Goal: Check status: Check status

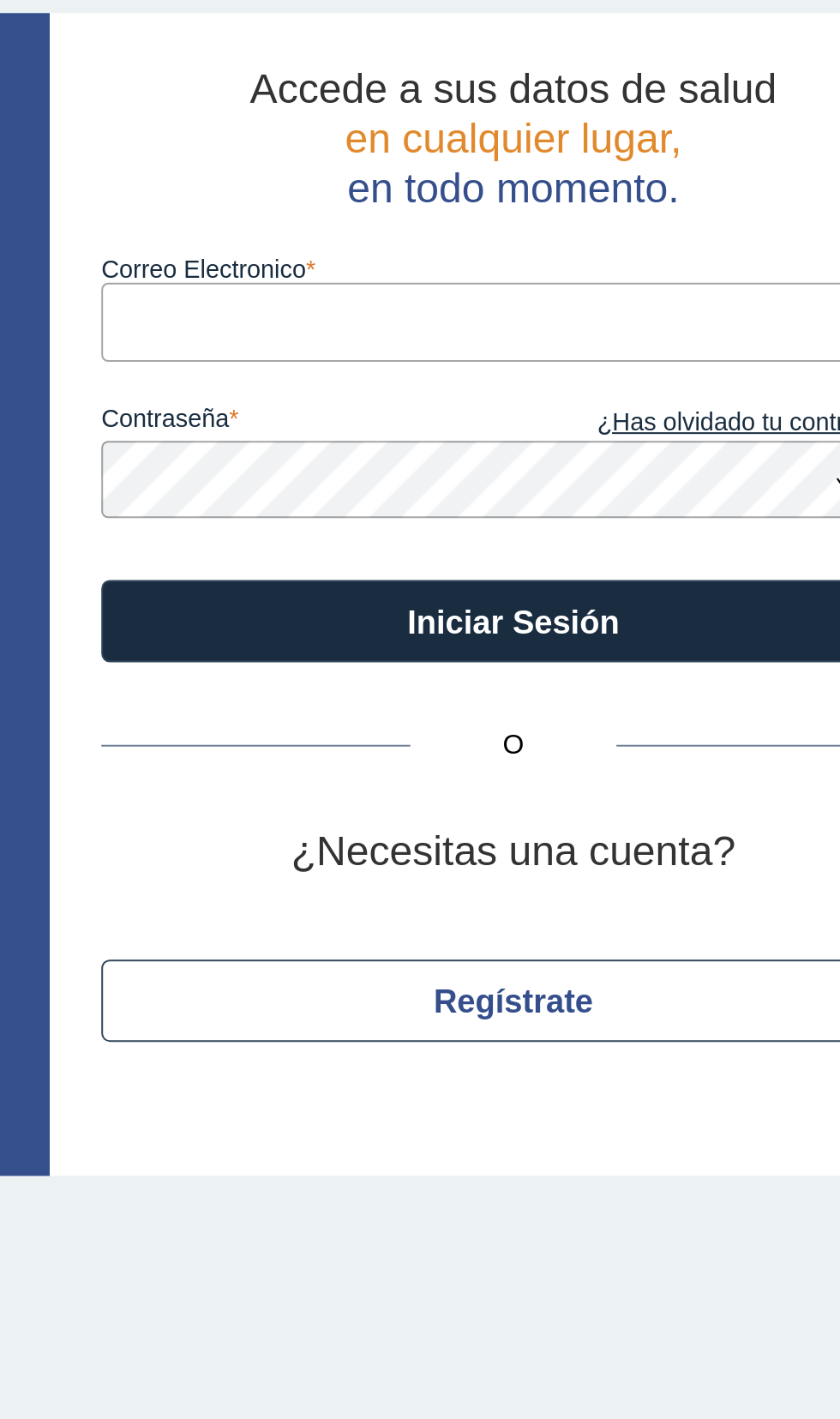
click at [492, 217] on input "Correo Electronico" at bounding box center [575, 222] width 412 height 38
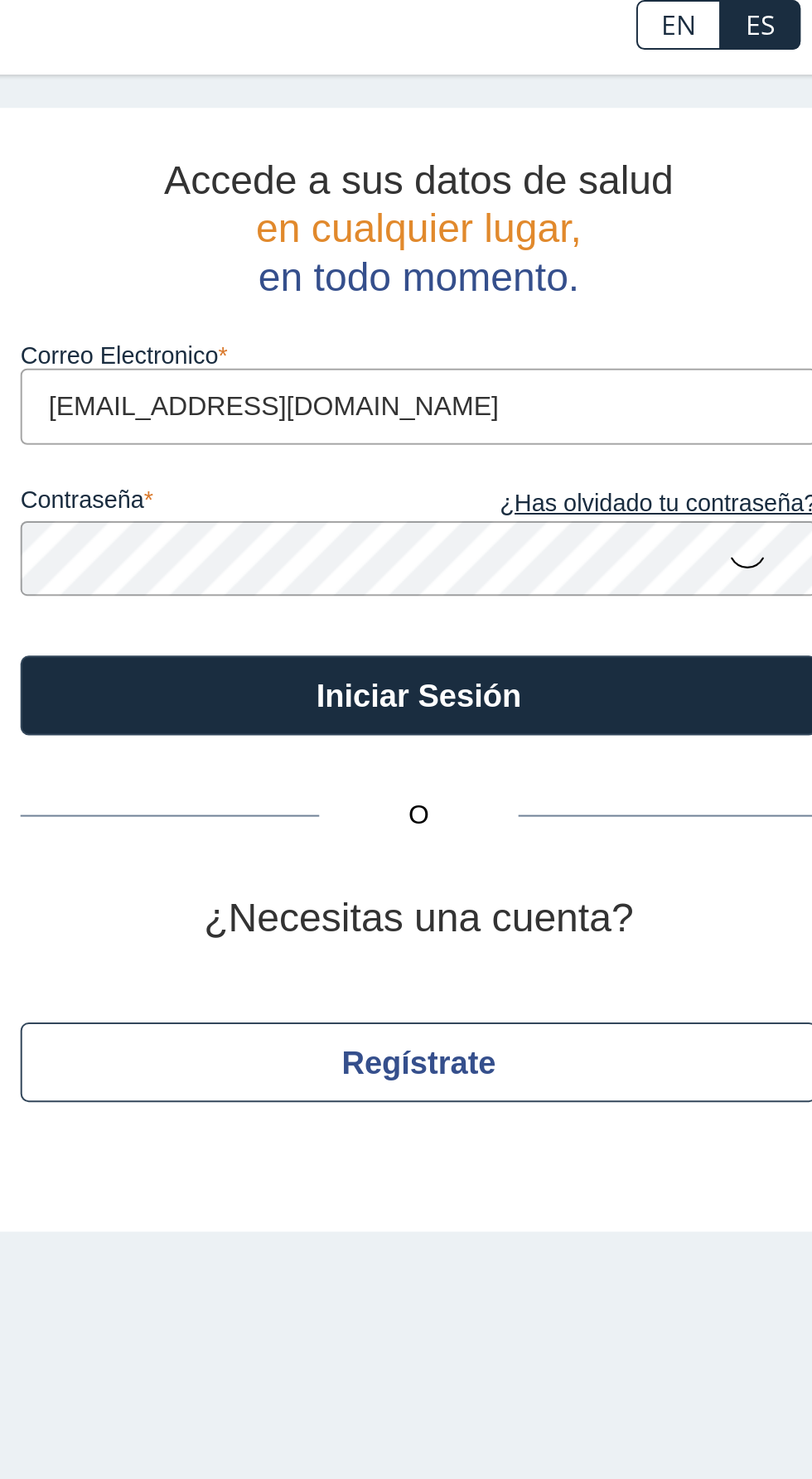
type input "ramostorresmarta@gmail.com"
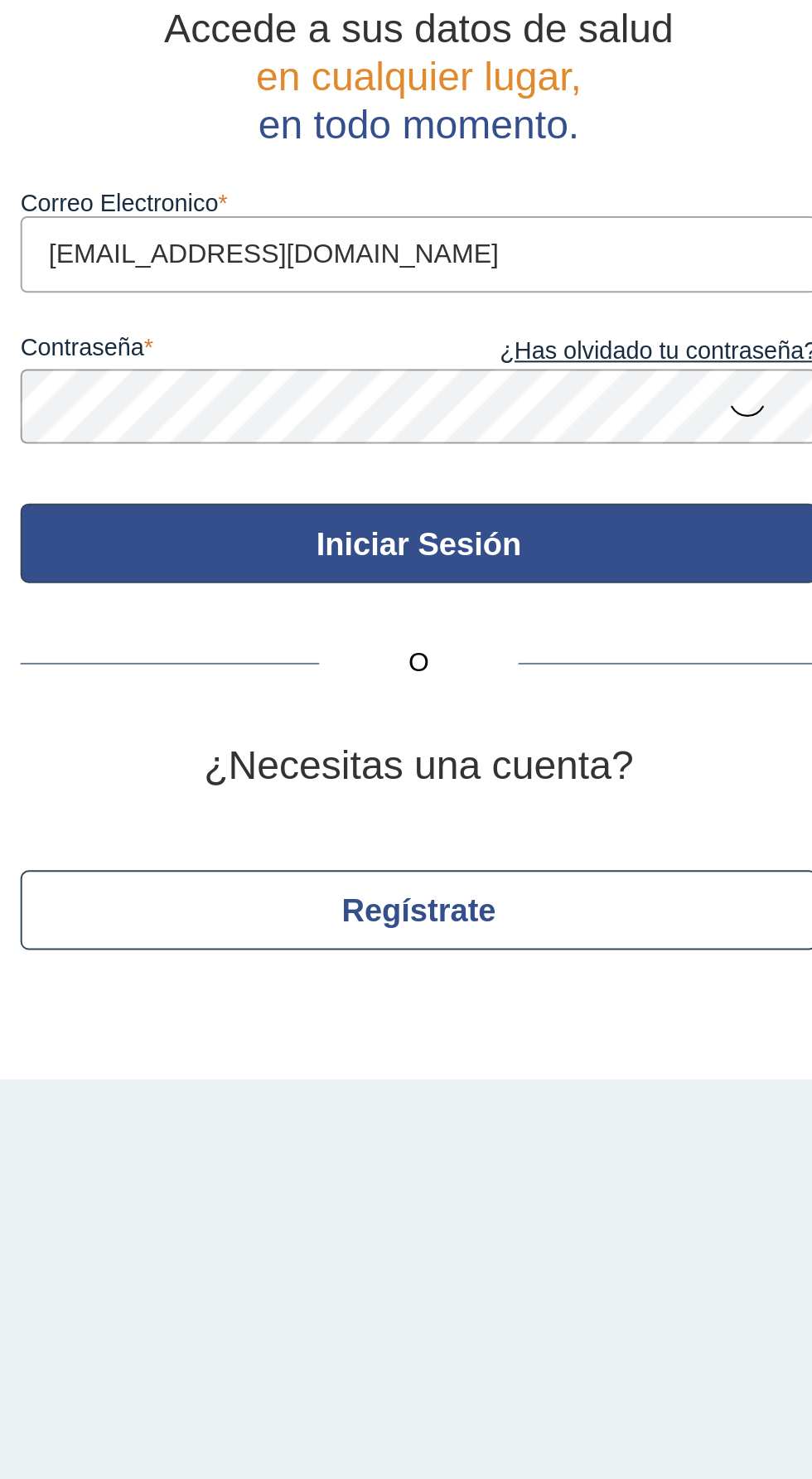
click at [659, 364] on button "Iniciar Sesión" at bounding box center [555, 359] width 398 height 40
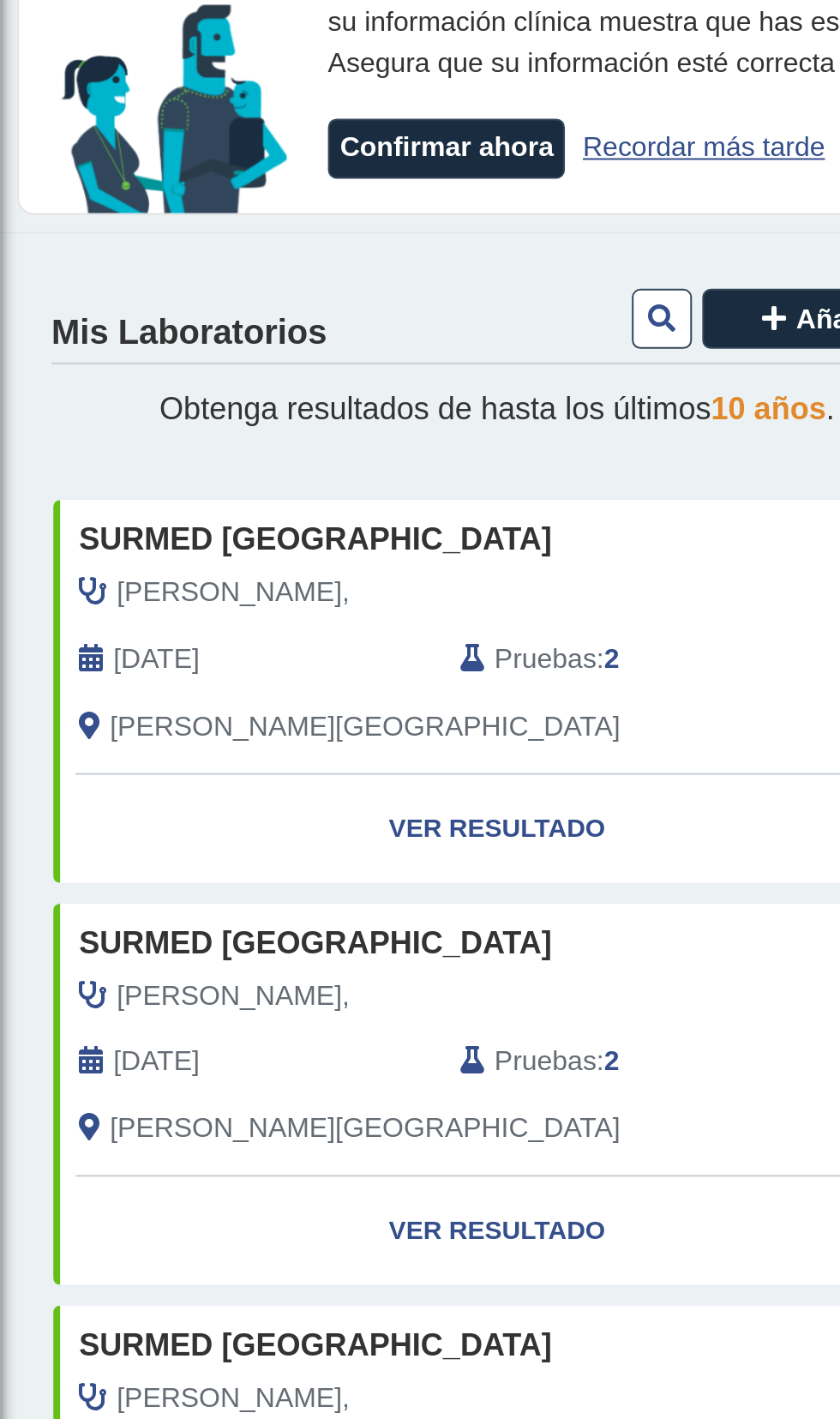
scroll to position [10, 0]
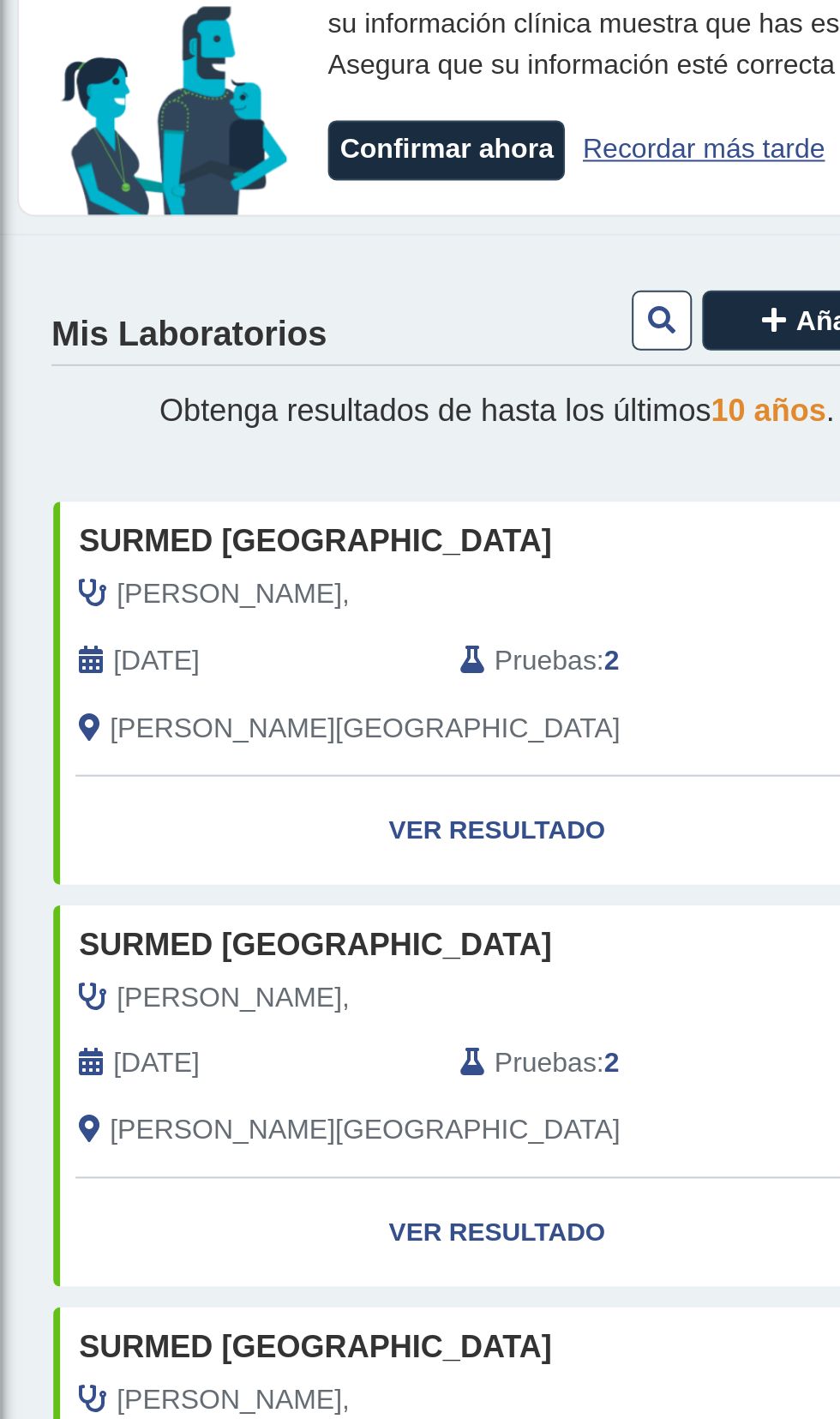
click at [295, 412] on span "Pruebas" at bounding box center [272, 422] width 50 height 20
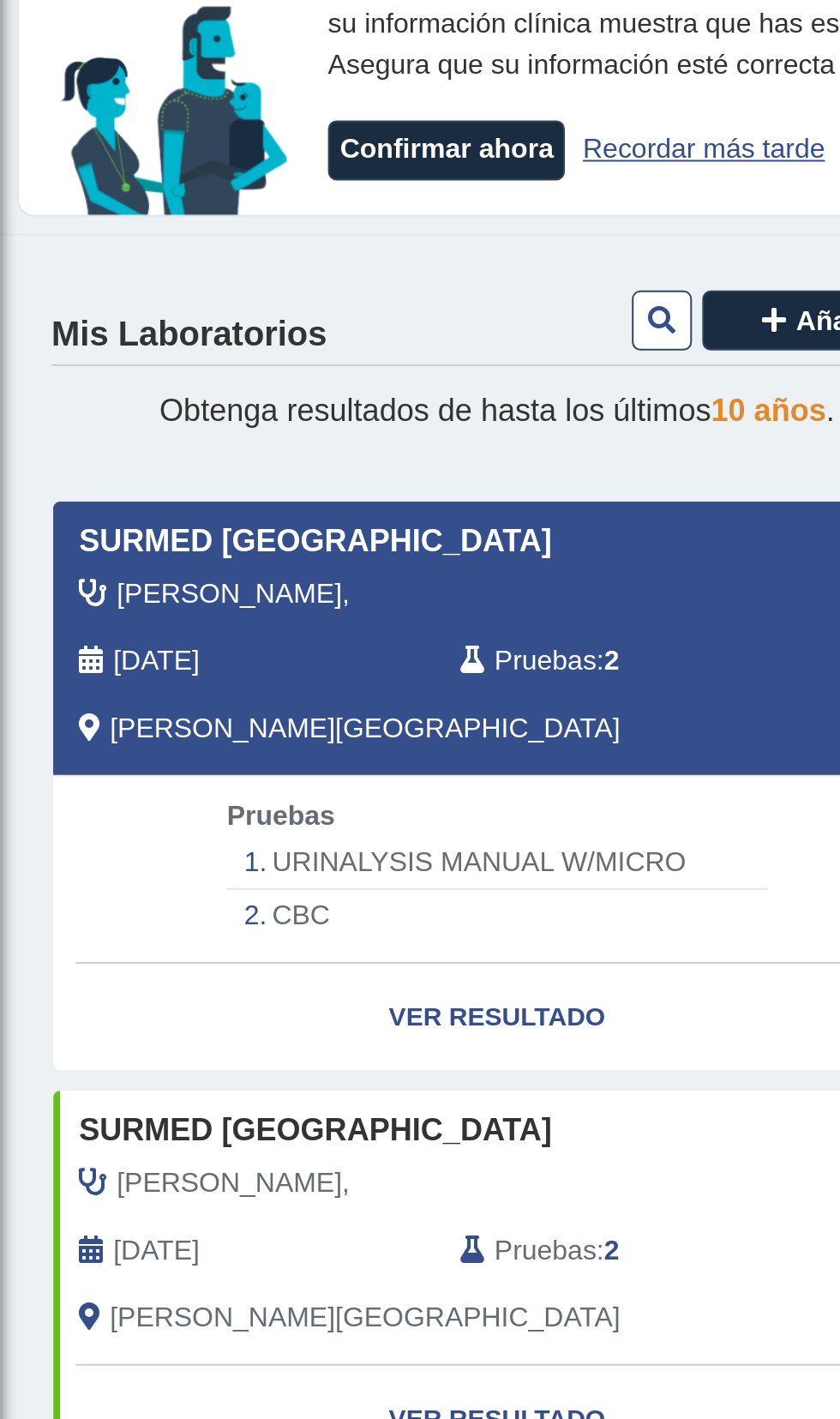
click at [279, 546] on li "CBC" at bounding box center [248, 548] width 270 height 26
click at [156, 547] on li "CBC" at bounding box center [248, 548] width 270 height 26
click at [157, 547] on li "CBC" at bounding box center [248, 548] width 270 height 26
click at [261, 601] on link "Ver Resultado" at bounding box center [248, 600] width 443 height 54
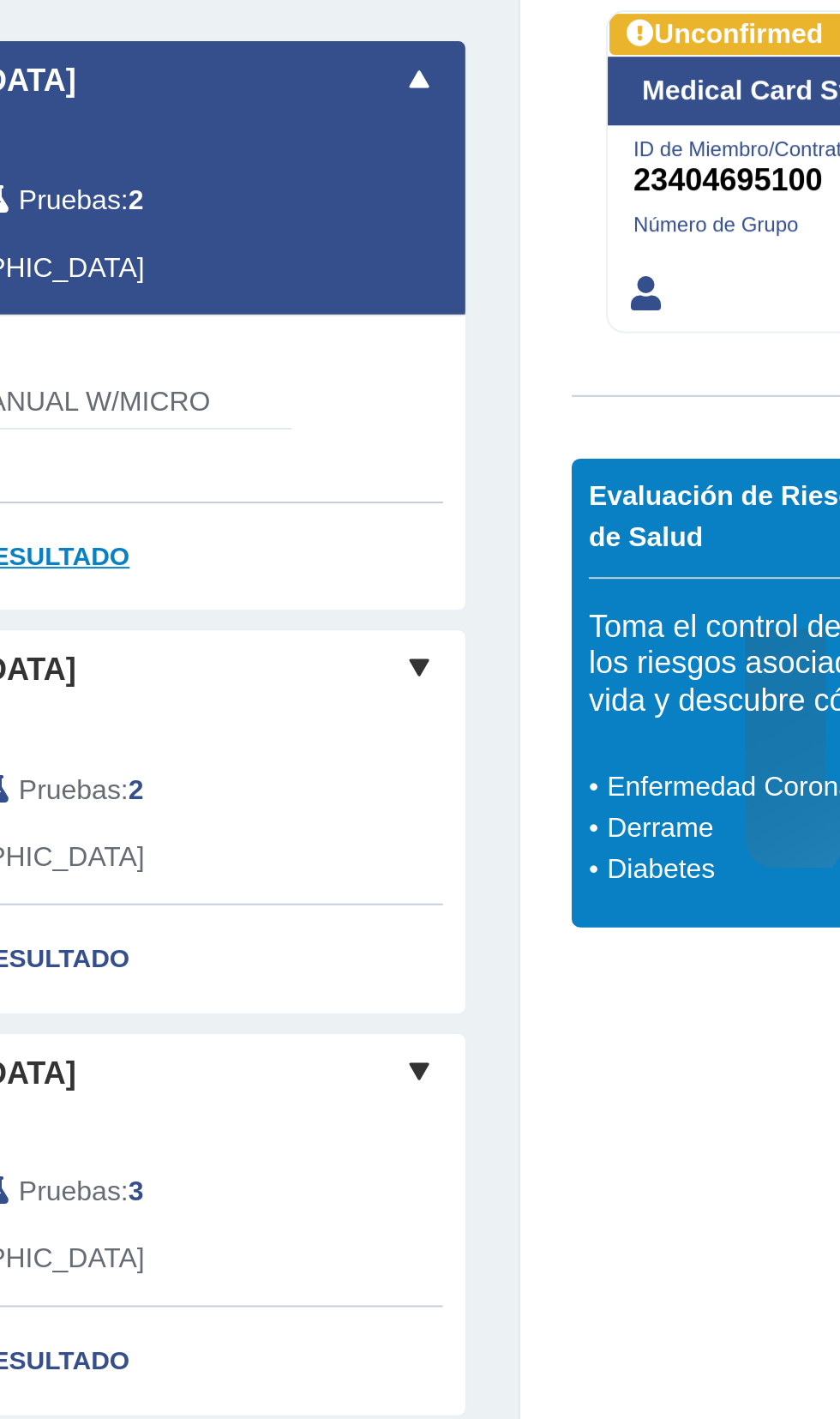
scroll to position [0, 0]
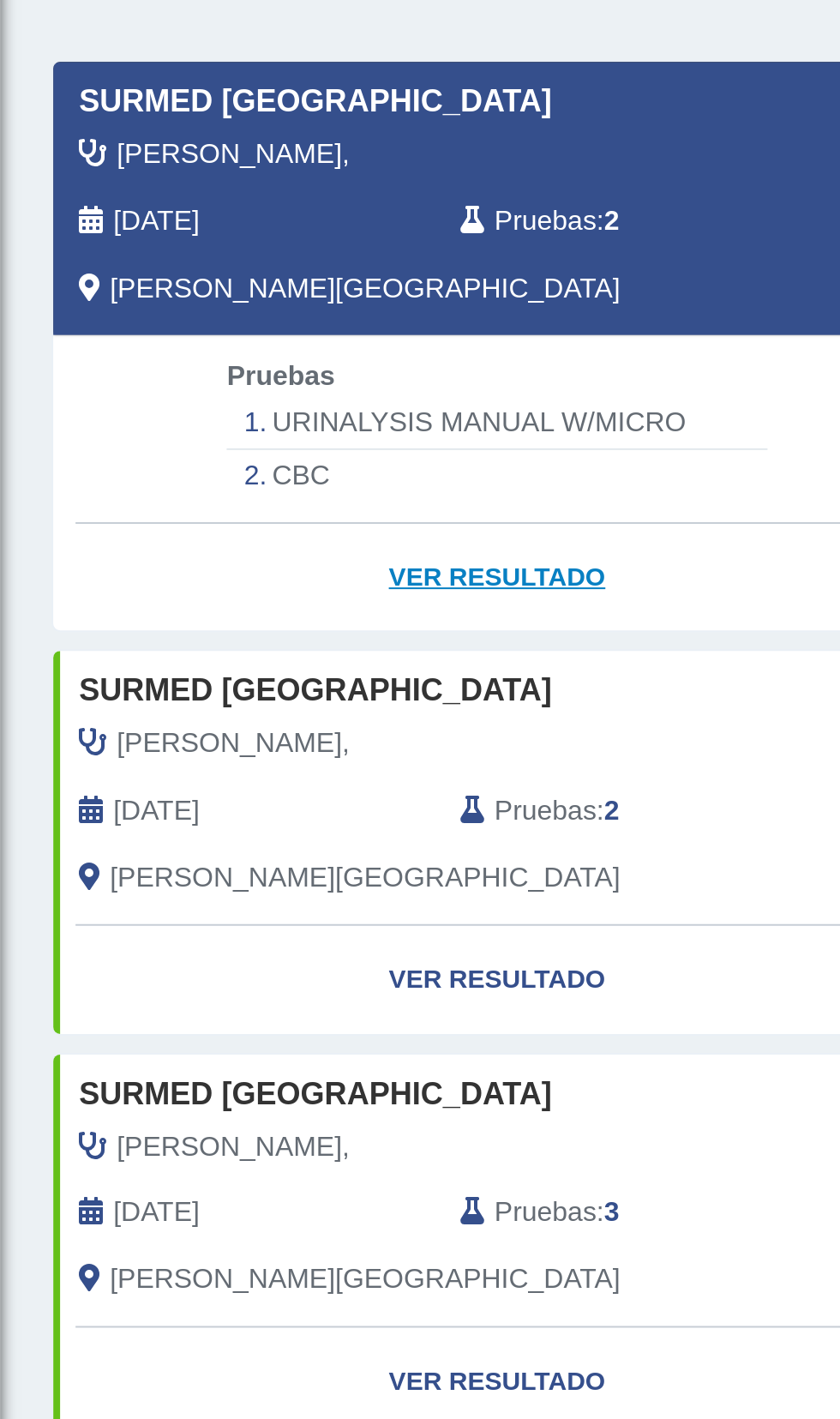
click at [266, 615] on link "Ver Resultado" at bounding box center [248, 610] width 443 height 54
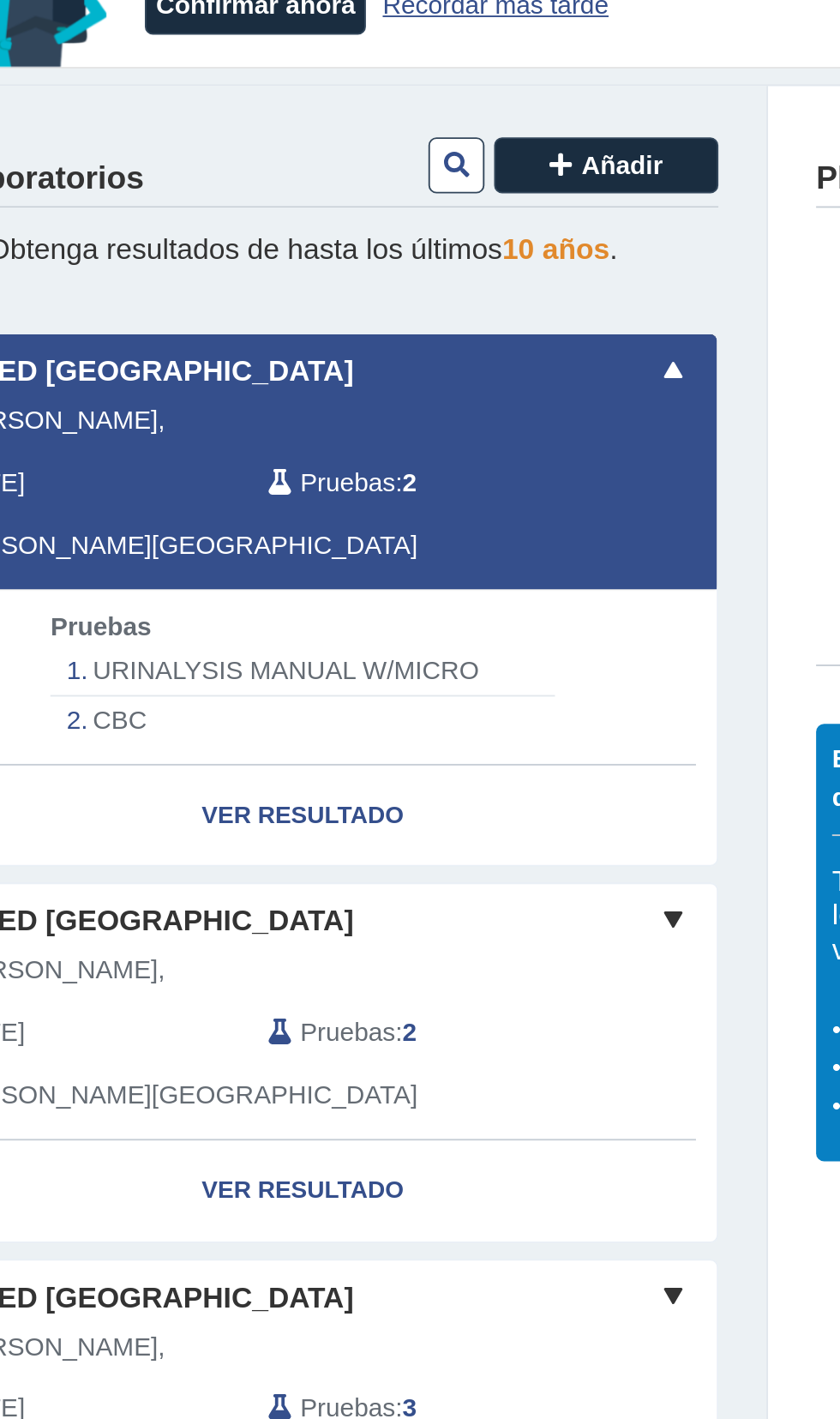
click at [276, 431] on span "Pruebas" at bounding box center [272, 432] width 50 height 20
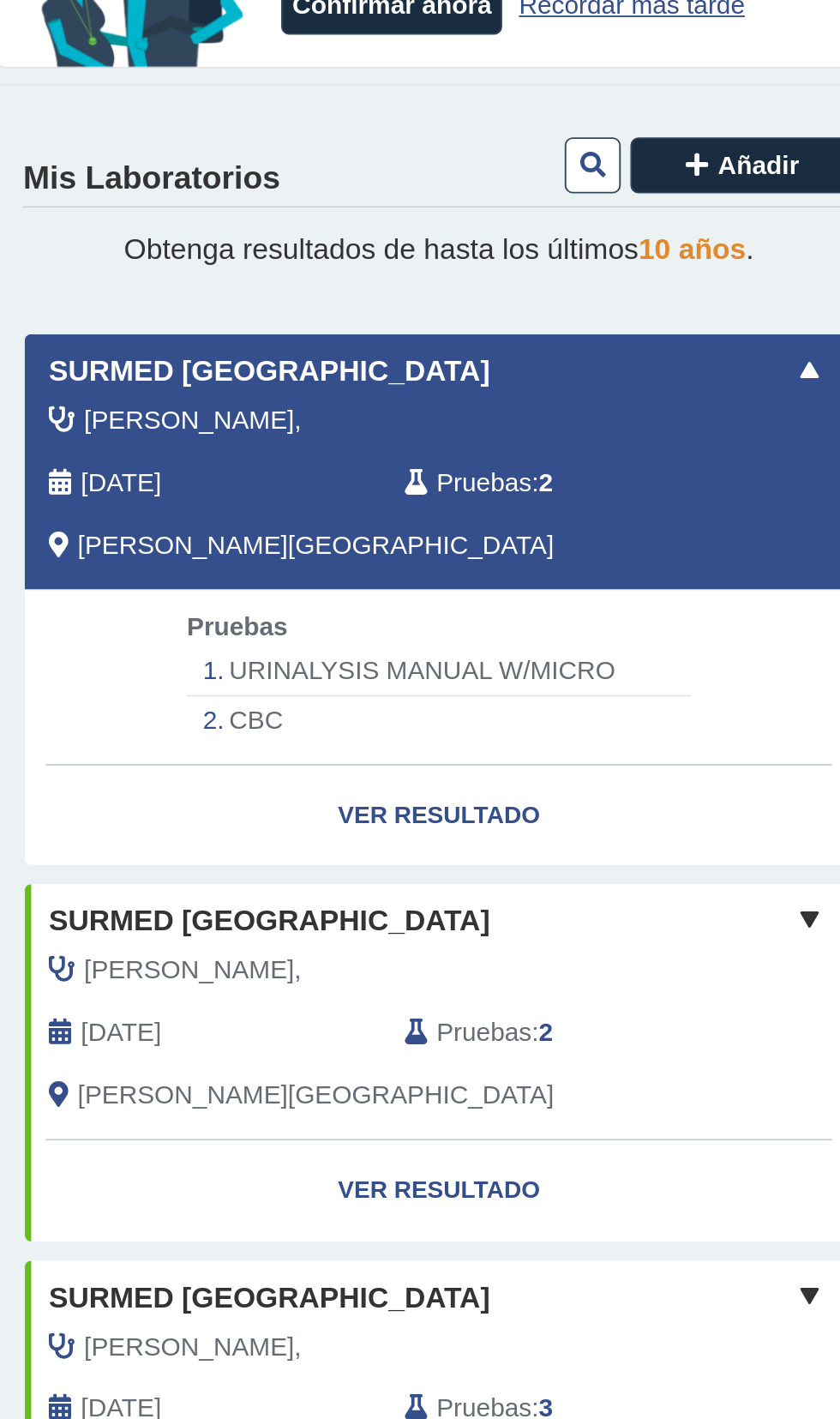
click at [271, 426] on span "Pruebas" at bounding box center [272, 432] width 50 height 20
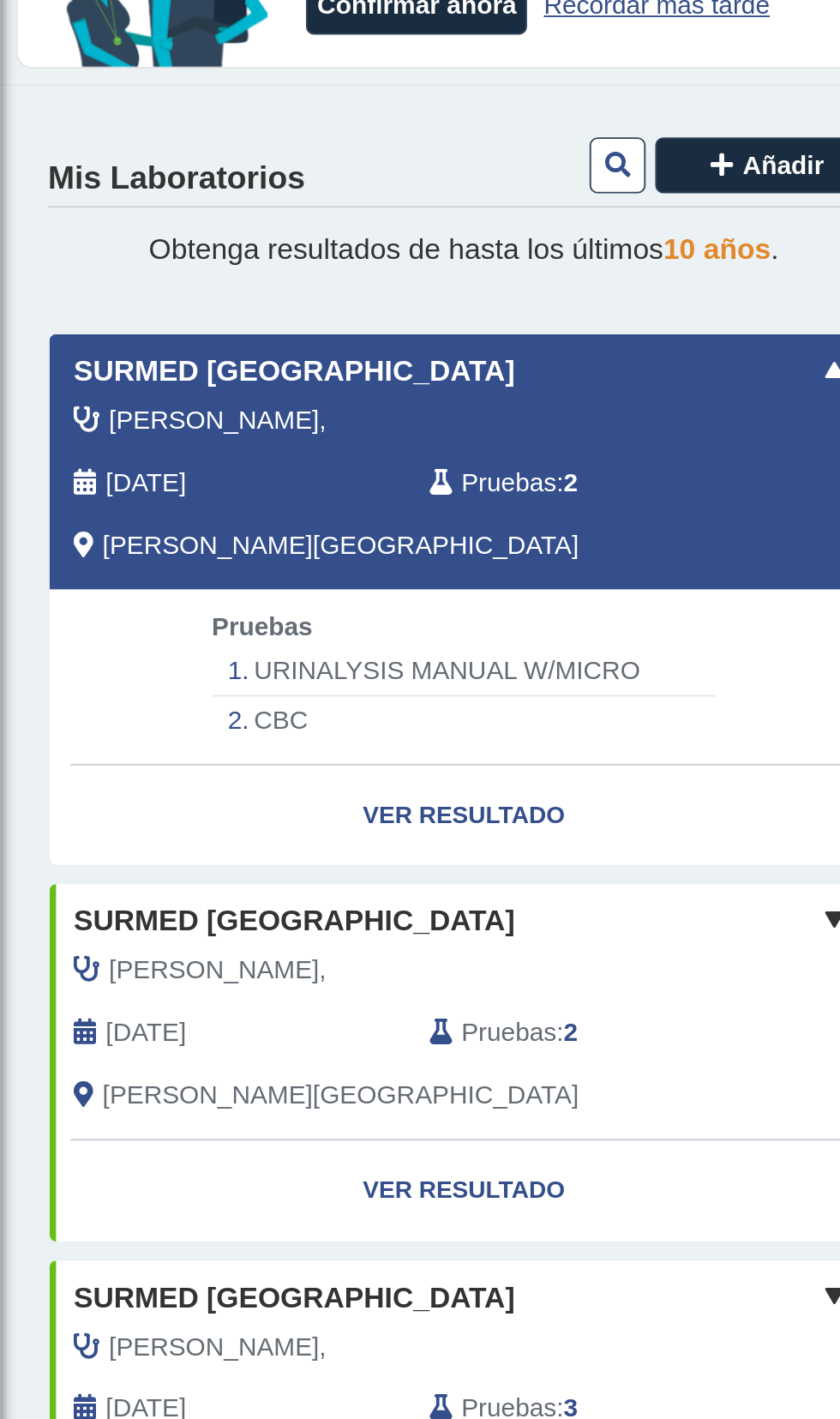
click at [285, 428] on span "Pruebas" at bounding box center [272, 432] width 50 height 20
click at [263, 533] on li "URINALYSIS MANUAL W/MICRO" at bounding box center [248, 533] width 270 height 27
click at [142, 557] on li "CBC" at bounding box center [248, 559] width 270 height 26
click at [246, 606] on link "Ver Resultado" at bounding box center [248, 610] width 443 height 54
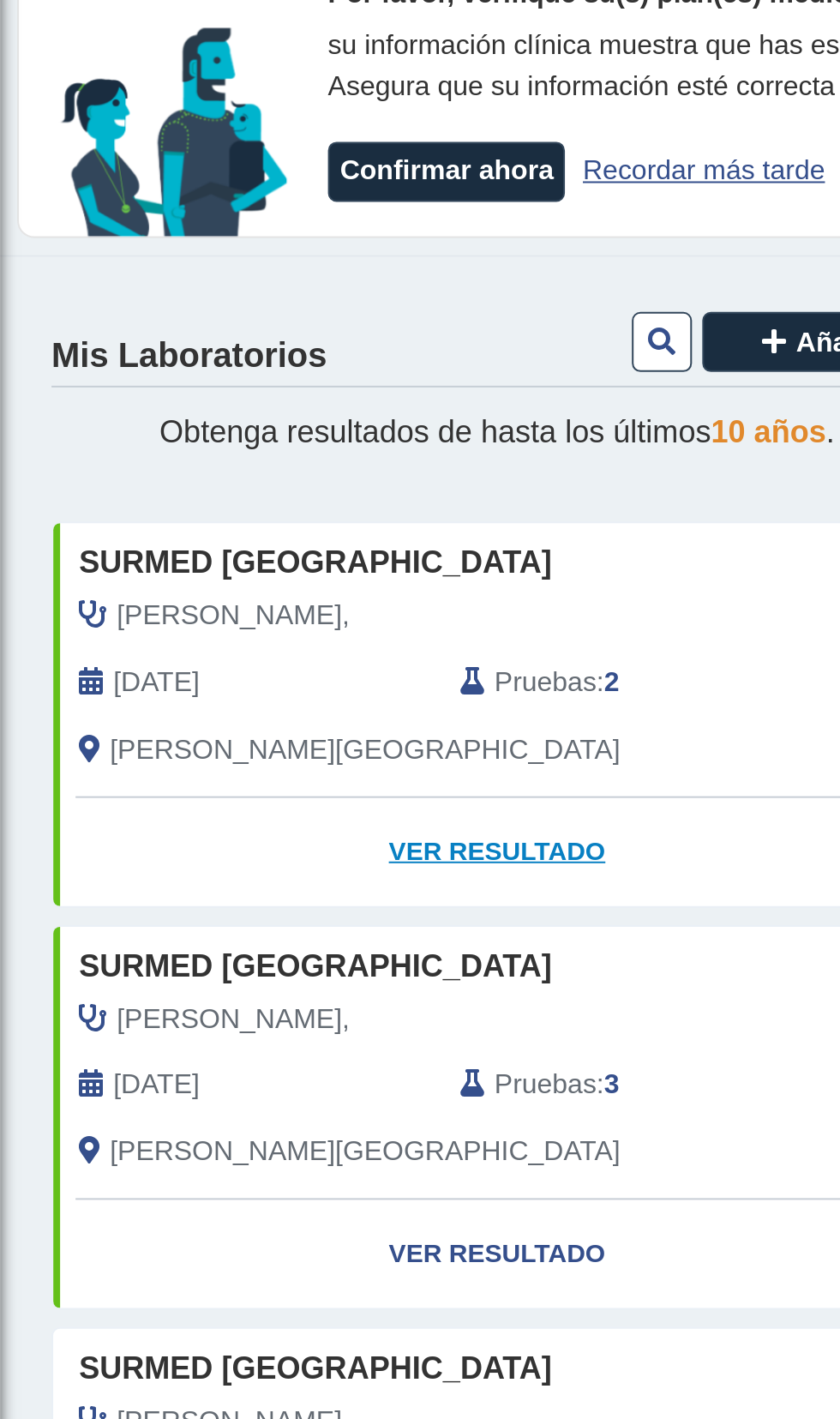
click at [281, 514] on link "Ver Resultado" at bounding box center [248, 516] width 443 height 54
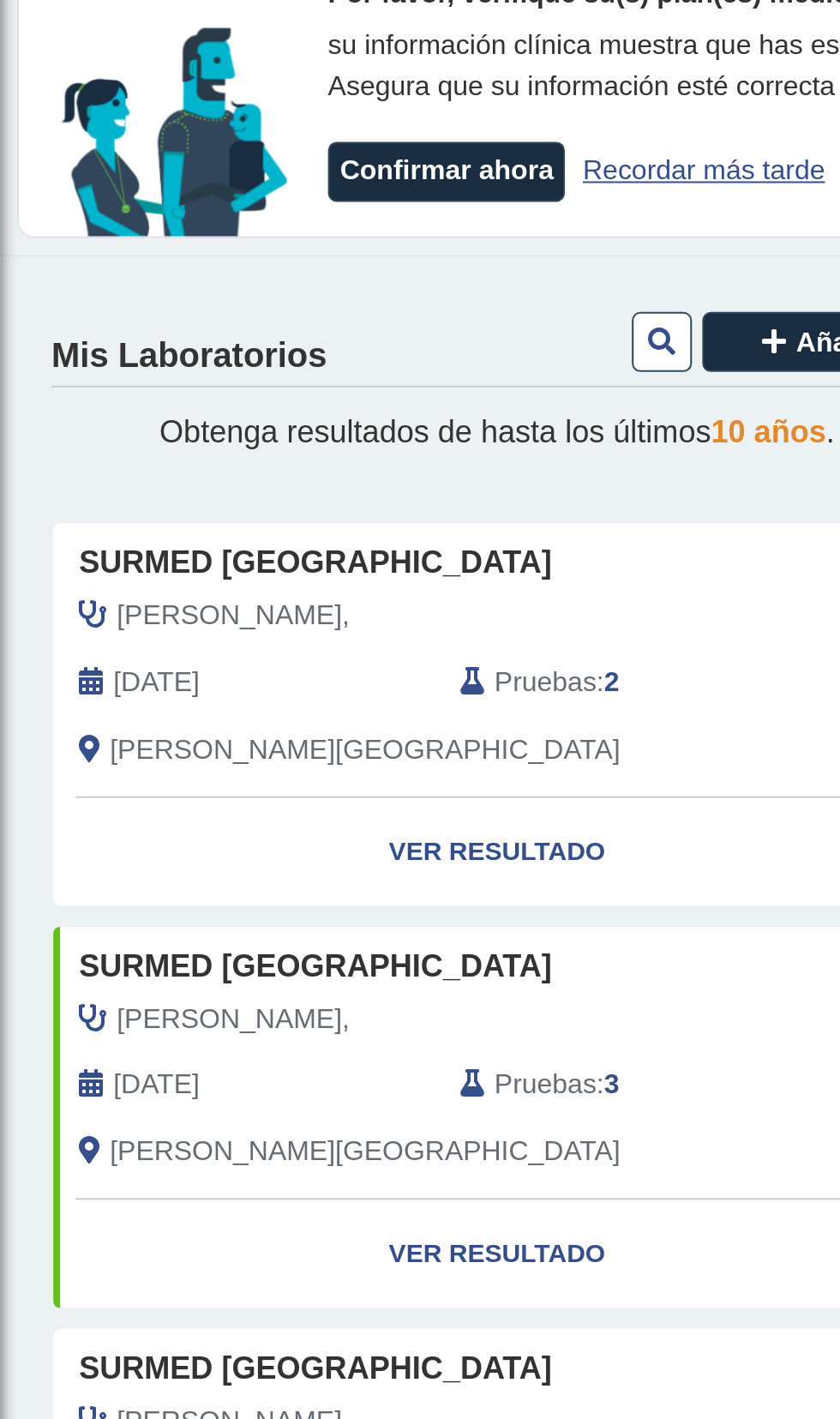
click at [364, 168] on link "Recordar más tarde" at bounding box center [350, 176] width 121 height 15
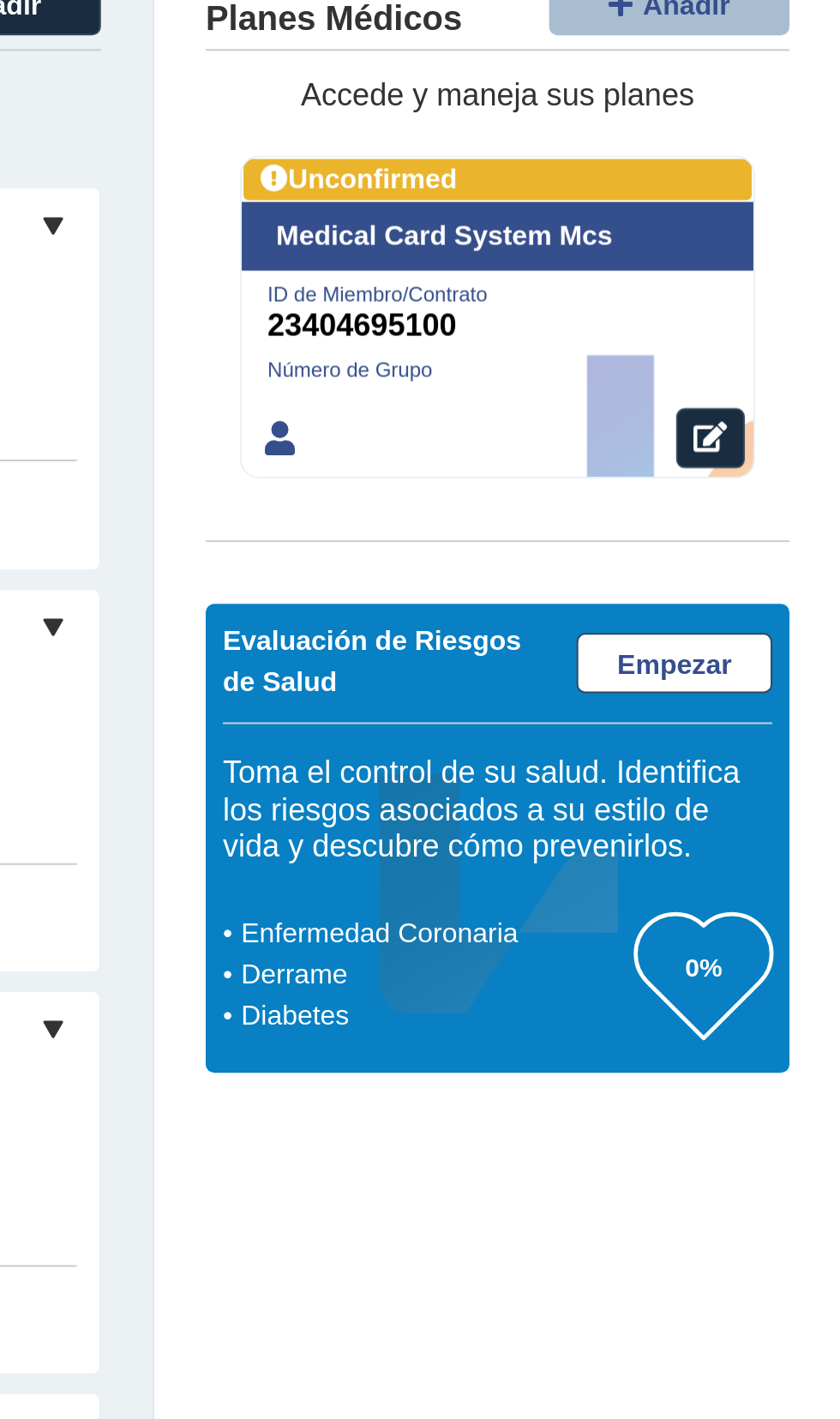
select select "***"
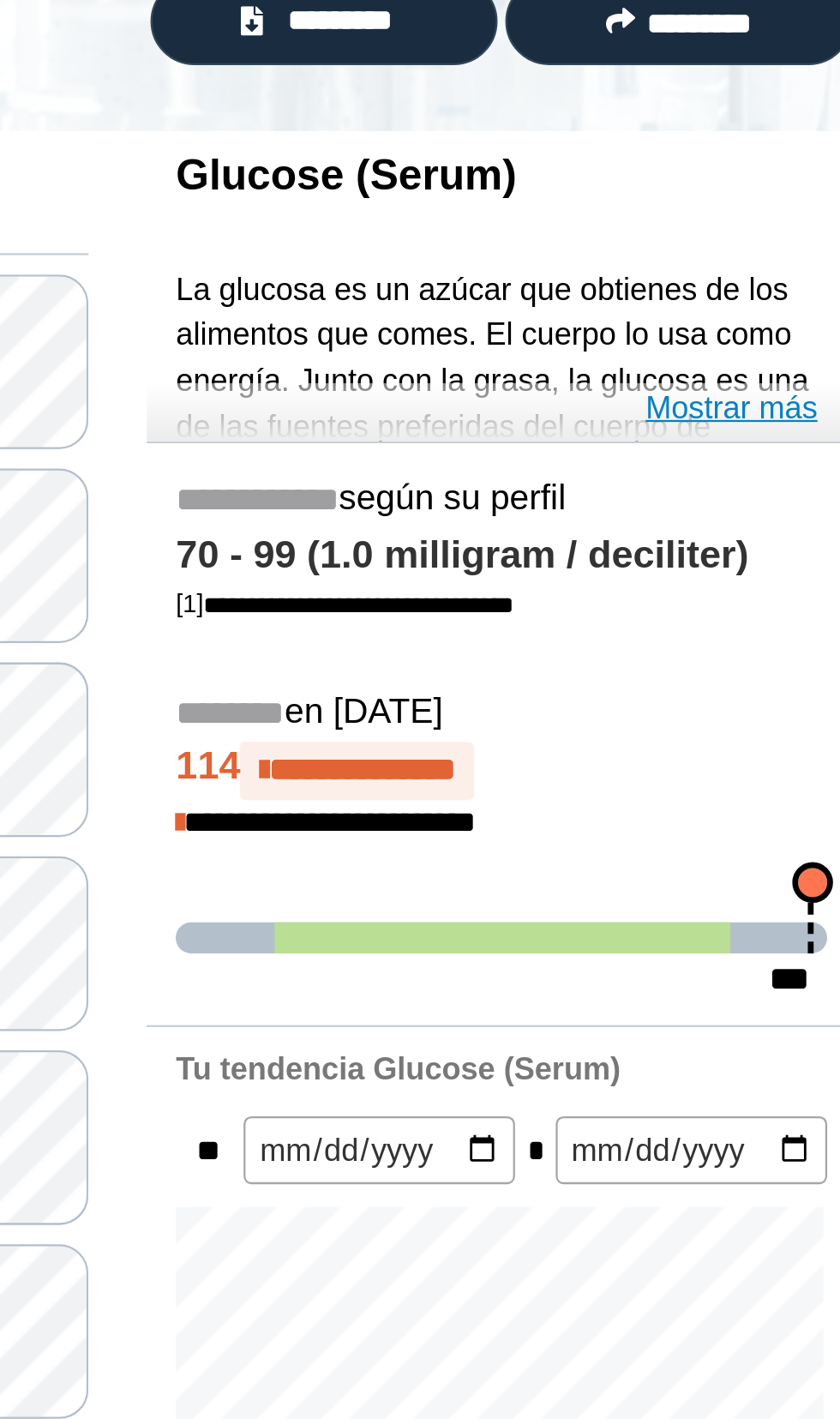
click at [764, 378] on link "Mostrar más" at bounding box center [759, 373] width 76 height 20
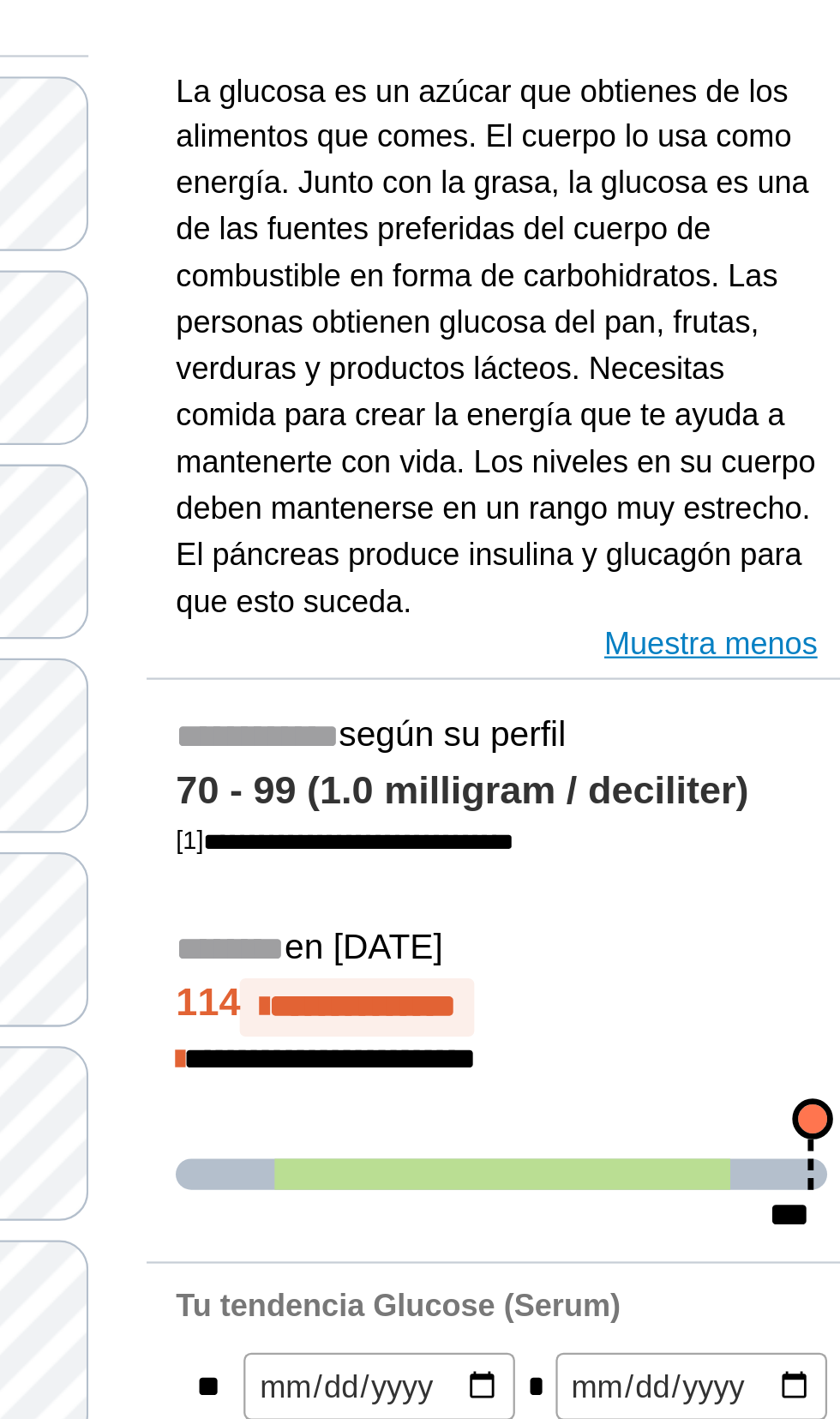
scroll to position [174, 0]
